Goal: Task Accomplishment & Management: Use online tool/utility

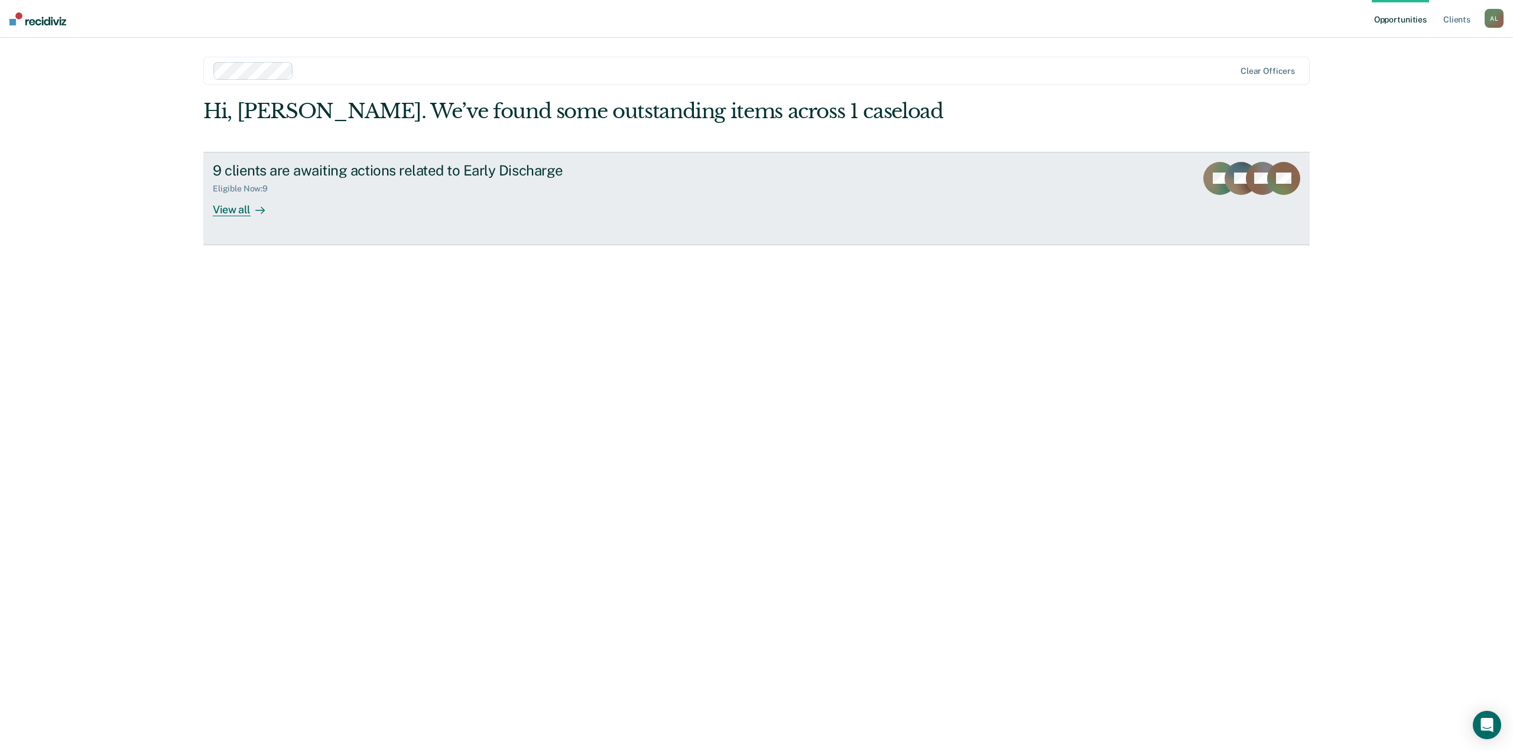
click at [685, 197] on link "9 clients are awaiting actions related to Early Discharge Eligible Now : 9 View…" at bounding box center [756, 198] width 1106 height 93
